Goal: Entertainment & Leisure: Consume media (video, audio)

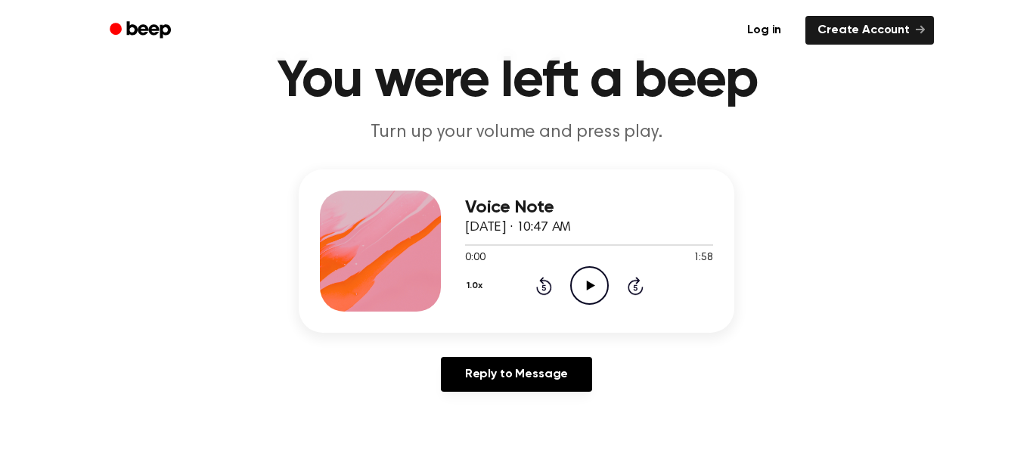
scroll to position [84, 0]
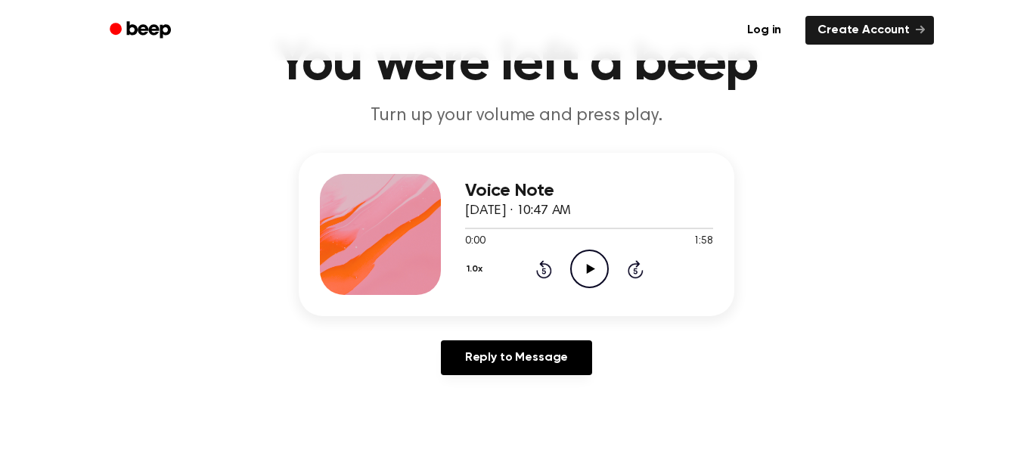
click at [606, 262] on circle at bounding box center [589, 268] width 37 height 37
click at [991, 31] on header "Log in Create Account" at bounding box center [516, 30] width 1033 height 60
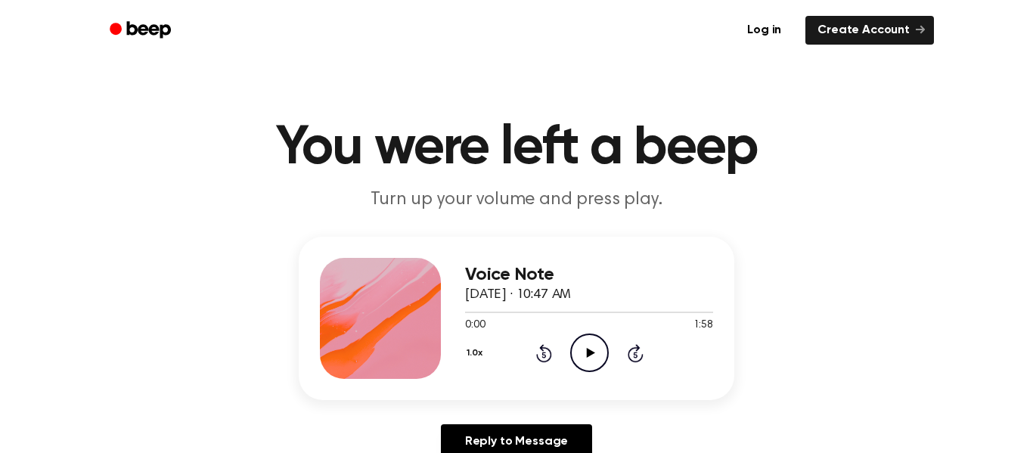
click at [589, 351] on icon at bounding box center [590, 353] width 8 height 10
click at [576, 314] on div at bounding box center [589, 312] width 248 height 12
click at [551, 308] on div at bounding box center [589, 312] width 248 height 12
click at [531, 309] on div at bounding box center [589, 312] width 248 height 12
click at [585, 353] on icon "Play Audio" at bounding box center [589, 352] width 39 height 39
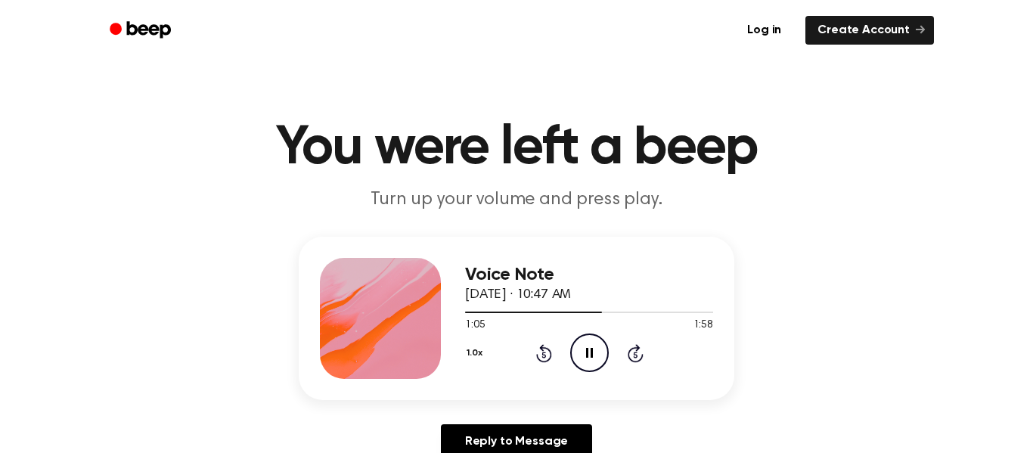
click at [581, 358] on icon "Pause Audio" at bounding box center [589, 352] width 39 height 39
